Goal: Task Accomplishment & Management: Use online tool/utility

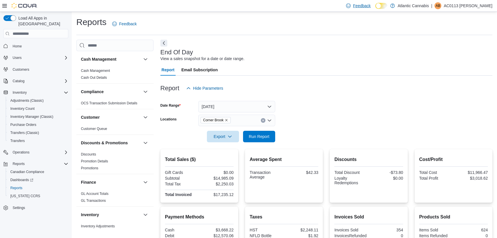
scroll to position [151, 0]
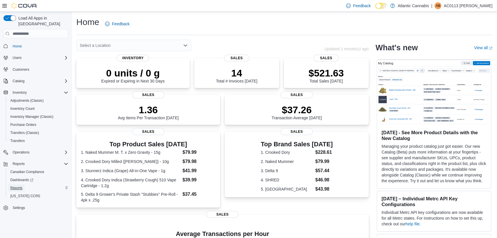
click at [13, 185] on span "Reports" at bounding box center [16, 187] width 12 height 5
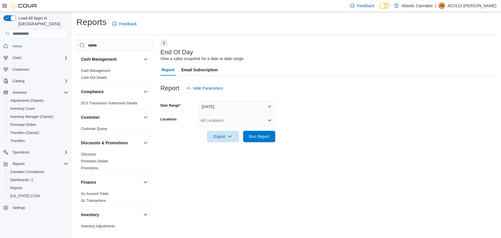
click at [238, 115] on div "All Locations" at bounding box center [236, 119] width 77 height 11
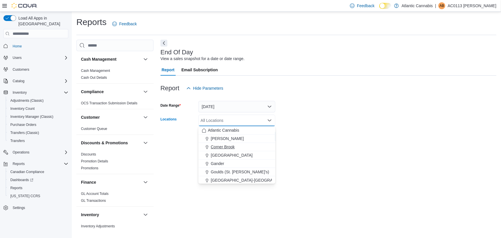
drag, startPoint x: 230, startPoint y: 152, endPoint x: 224, endPoint y: 149, distance: 5.9
click at [224, 149] on div "Atlantic Cannabis Bay [PERSON_NAME][GEOGRAPHIC_DATA] [GEOGRAPHIC_DATA] [GEOGRAP…" at bounding box center [236, 172] width 77 height 92
click at [224, 149] on span "Corner Brook" at bounding box center [223, 147] width 24 height 6
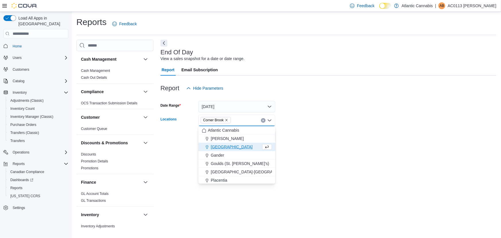
drag, startPoint x: 240, startPoint y: 91, endPoint x: 246, endPoint y: 98, distance: 9.6
click at [244, 93] on div "Report Hide Parameters" at bounding box center [328, 87] width 336 height 11
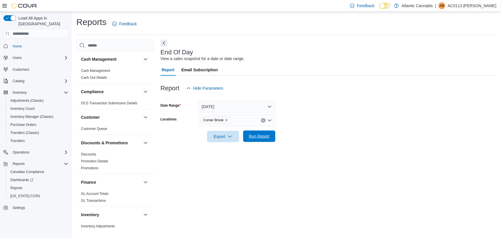
click at [249, 133] on span "Run Report" at bounding box center [258, 135] width 25 height 11
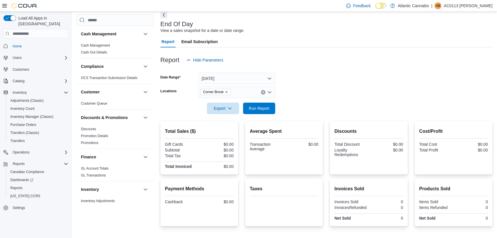
scroll to position [12, 0]
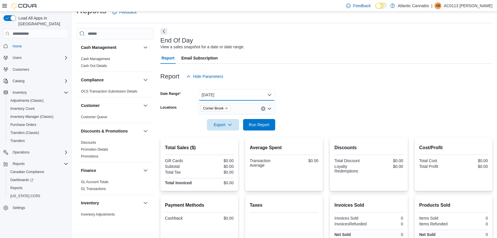
click at [222, 100] on button "[DATE]" at bounding box center [236, 94] width 77 height 11
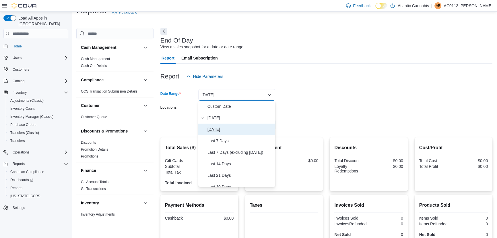
click at [217, 130] on span "[DATE]" at bounding box center [239, 129] width 65 height 7
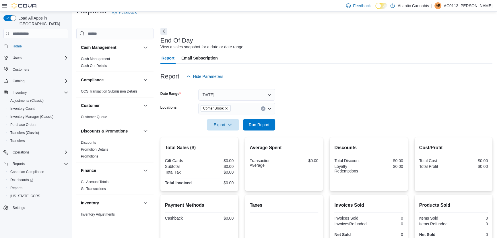
drag, startPoint x: 251, startPoint y: 49, endPoint x: 255, endPoint y: 57, distance: 9.3
click at [252, 49] on div "End Of Day View a sales snapshot for a date or date range. Report Email Subscri…" at bounding box center [326, 157] width 332 height 258
click at [252, 116] on div at bounding box center [326, 116] width 332 height 5
click at [253, 118] on div at bounding box center [326, 116] width 332 height 5
click at [254, 119] on span "Run Report" at bounding box center [258, 123] width 25 height 11
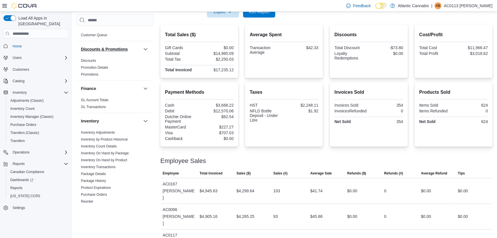
scroll to position [104, 0]
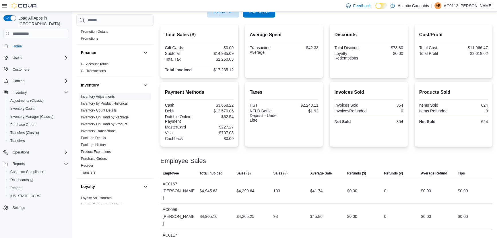
click at [100, 122] on link "Inventory On Hand by Product" at bounding box center [104, 124] width 46 height 4
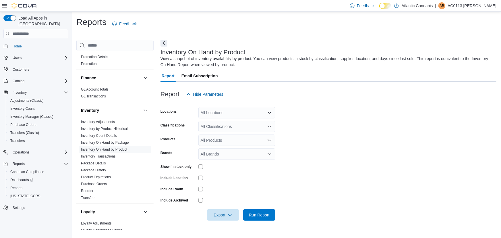
click at [205, 110] on div "All Locations" at bounding box center [236, 112] width 77 height 11
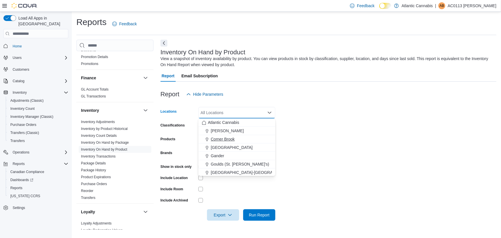
click at [206, 140] on icon "Choose from the following options" at bounding box center [206, 139] width 3 height 4
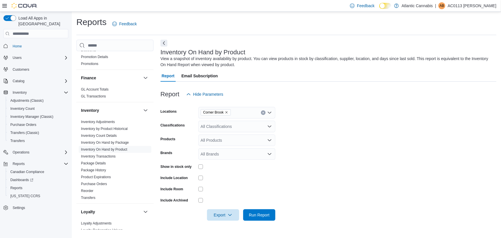
click at [239, 94] on div "Report Hide Parameters" at bounding box center [328, 93] width 336 height 11
click at [229, 123] on div "All Classifications" at bounding box center [236, 125] width 77 height 11
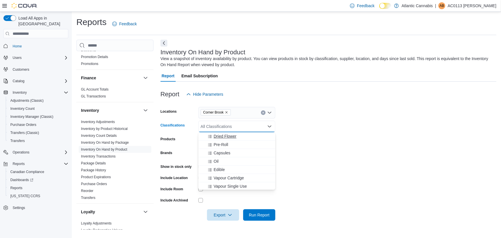
scroll to position [26, 0]
click at [221, 163] on button "Edible" at bounding box center [236, 160] width 77 height 8
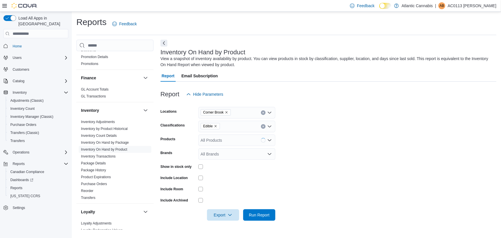
click at [359, 117] on form "Locations Corner Brook Classifications Edible Products All Products Brands All …" at bounding box center [328, 160] width 336 height 120
click at [221, 211] on span "Export" at bounding box center [222, 214] width 25 height 11
click at [219, 180] on span "Export to Excel" at bounding box center [224, 180] width 26 height 5
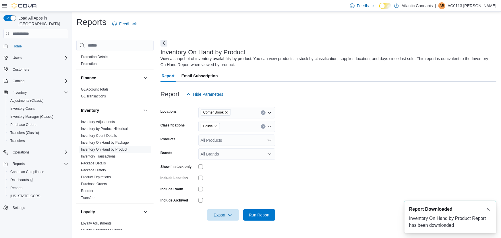
scroll to position [0, 0]
